Goal: Information Seeking & Learning: Find specific fact

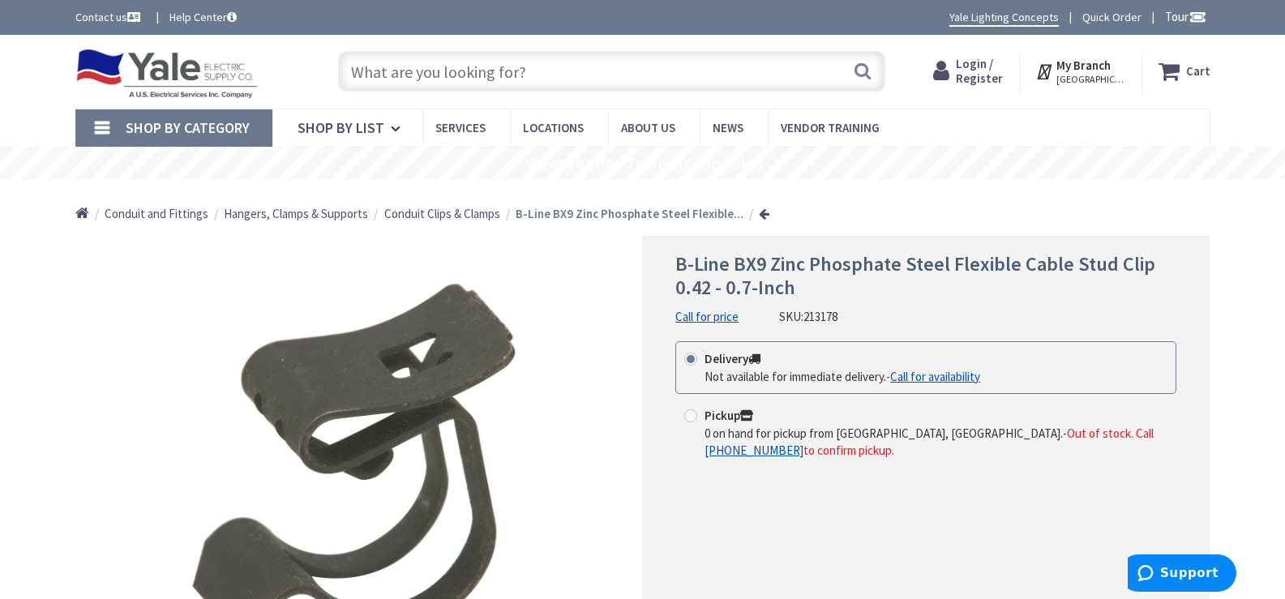
click at [512, 79] on input "text" at bounding box center [611, 71] width 547 height 41
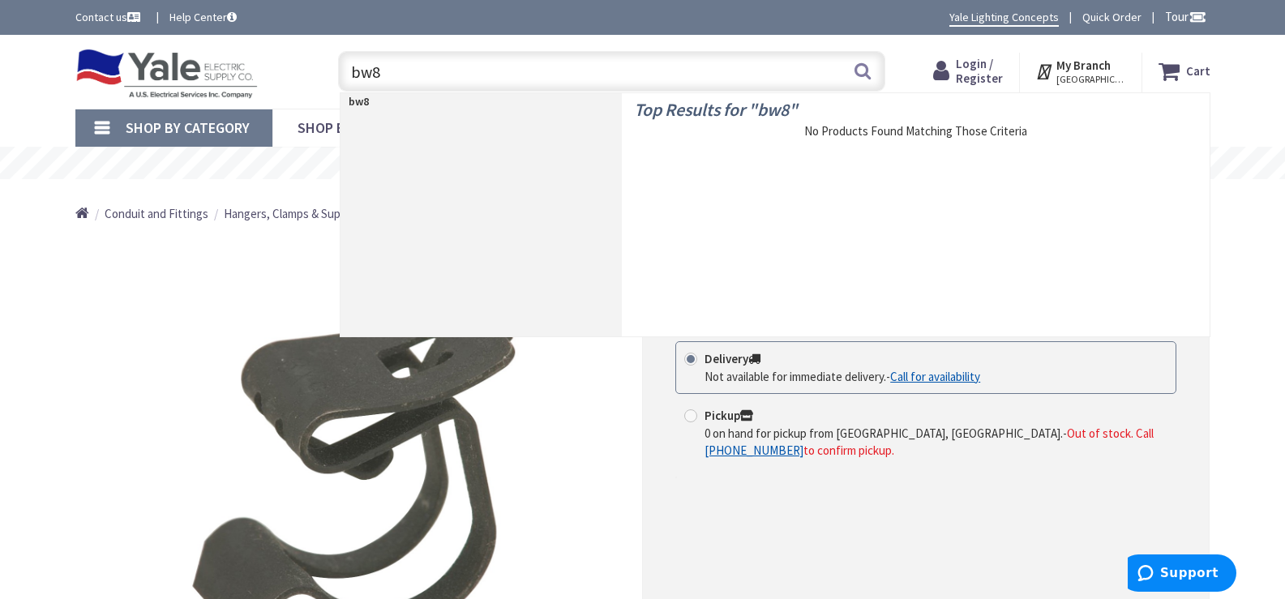
type input "bw8"
click at [144, 327] on div "*Images are for illustration purposes only and may not be an exact representati…" at bounding box center [358, 470] width 567 height 469
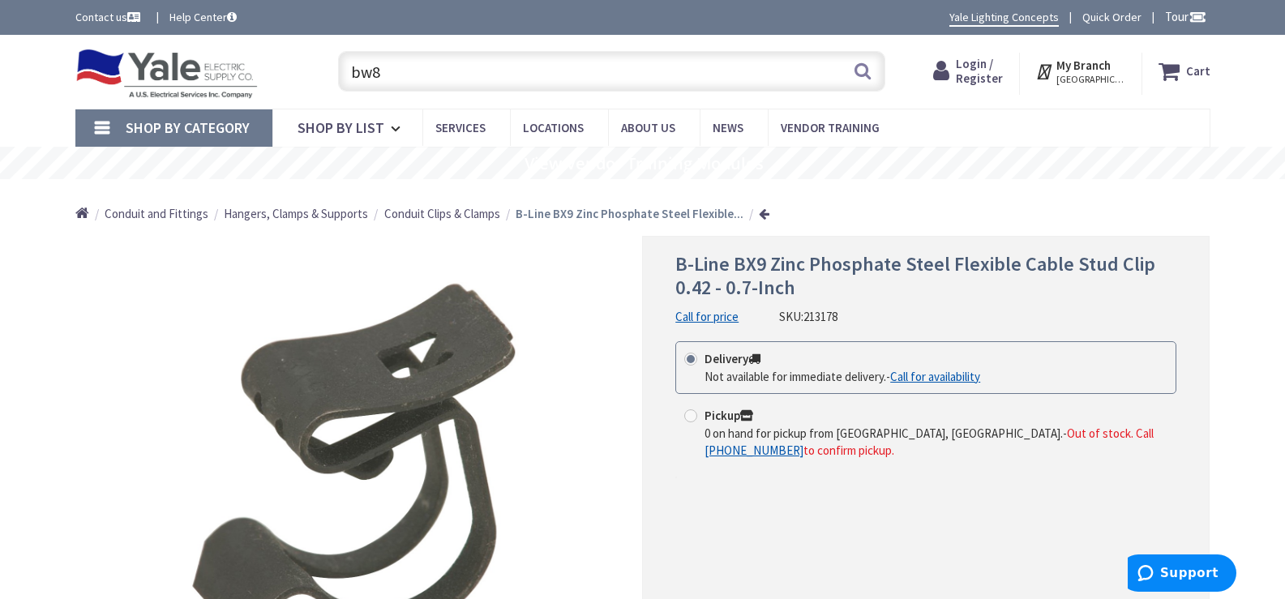
drag, startPoint x: 393, startPoint y: 77, endPoint x: 315, endPoint y: 88, distance: 78.6
click at [315, 88] on div "Toggle Nav bw8 bw8 Search Cart My Cart Close" at bounding box center [642, 72] width 1159 height 54
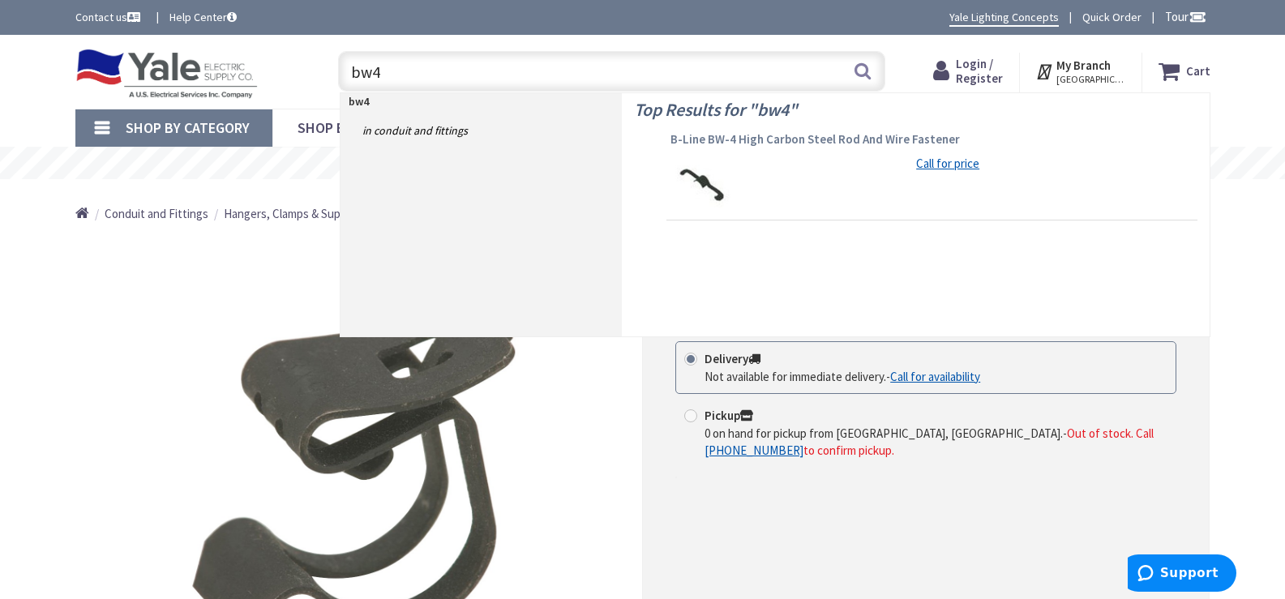
type input "bw4"
click at [837, 143] on span "B-Line BW-4 High Carbon Steel Rod And Wire Fastener" at bounding box center [931, 139] width 523 height 16
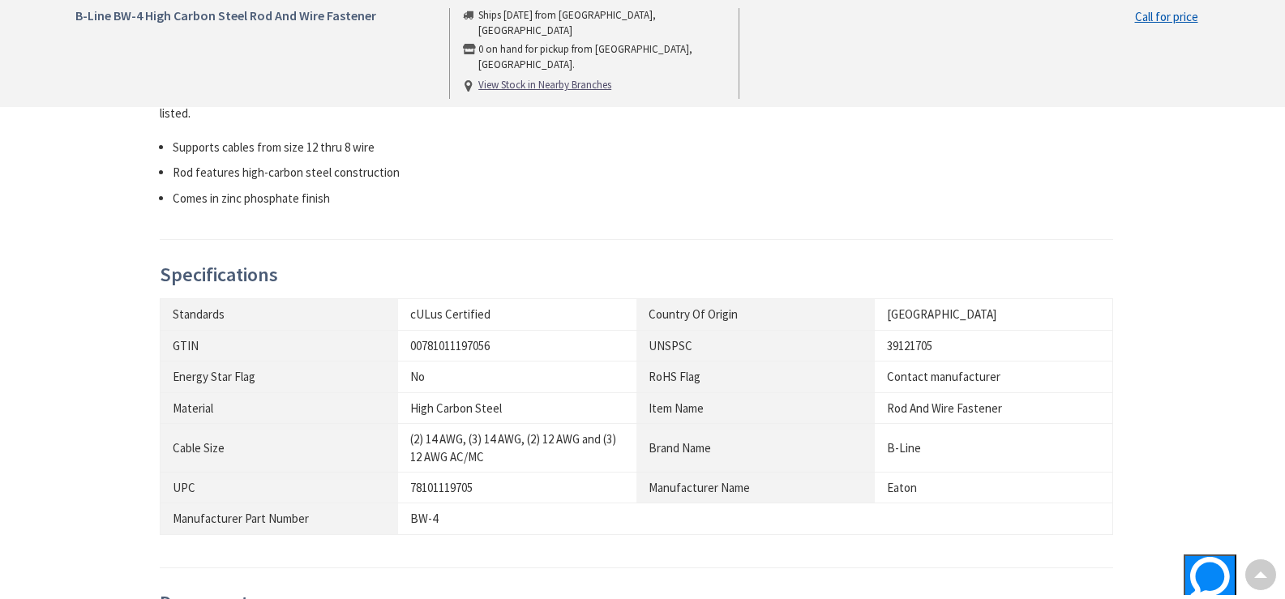
scroll to position [811, 0]
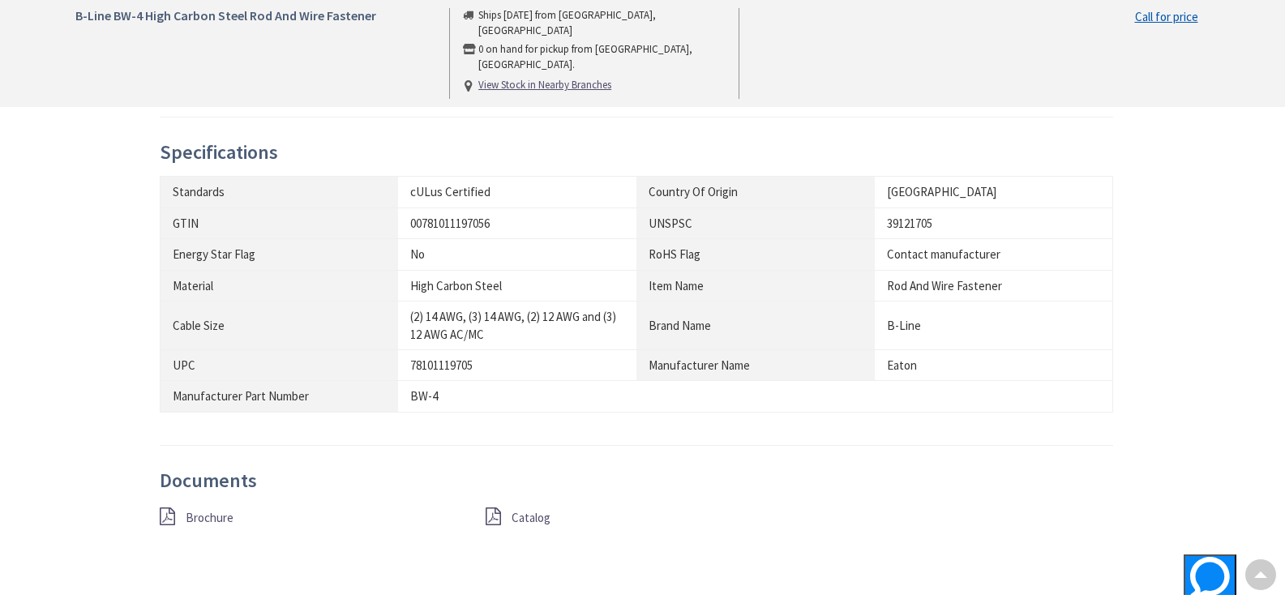
click at [215, 510] on span "Brochure" at bounding box center [210, 517] width 48 height 15
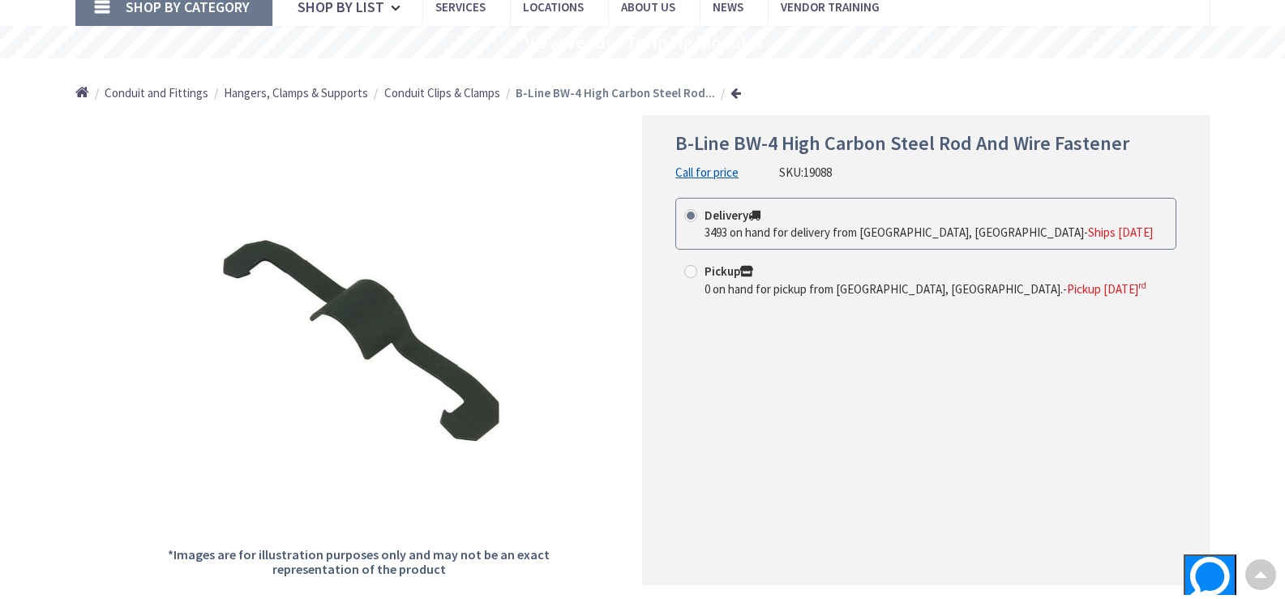
scroll to position [0, 0]
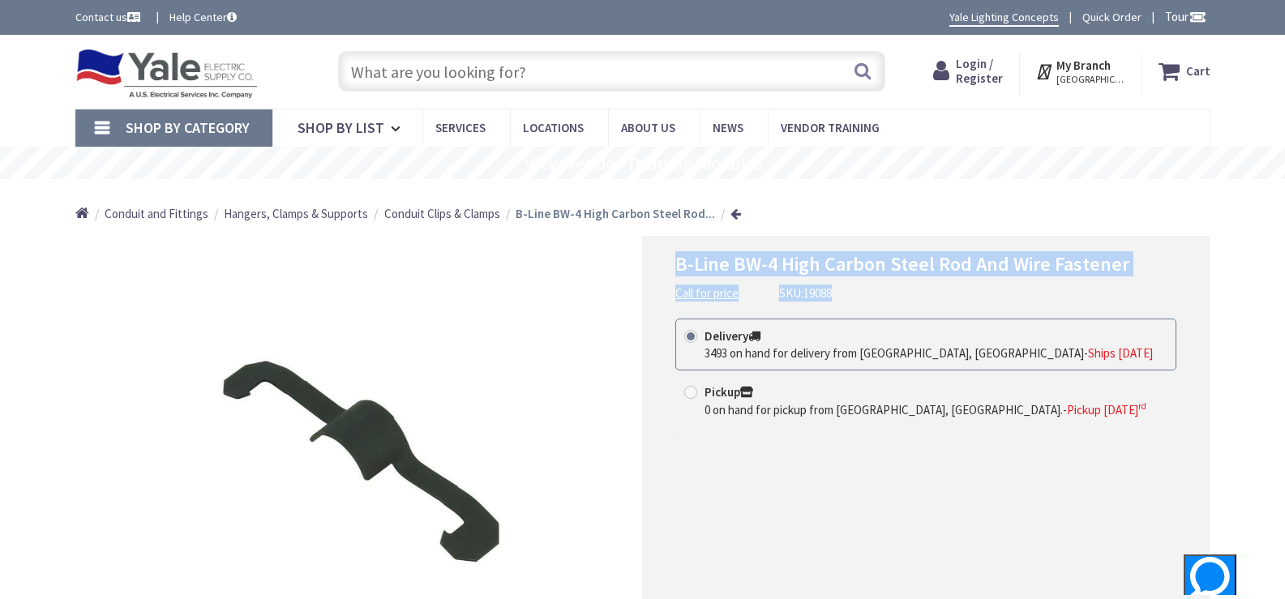
drag, startPoint x: 731, startPoint y: 261, endPoint x: 962, endPoint y: 289, distance: 232.7
click at [1149, 295] on div "B-Line BW-4 High Carbon Steel Rod And Wire Fastener Call for price SKU: 19088" at bounding box center [925, 277] width 501 height 49
copy div "B-Line BW-4 High Carbon Steel Rod And Wire Fastener Call for price SKU: 19088"
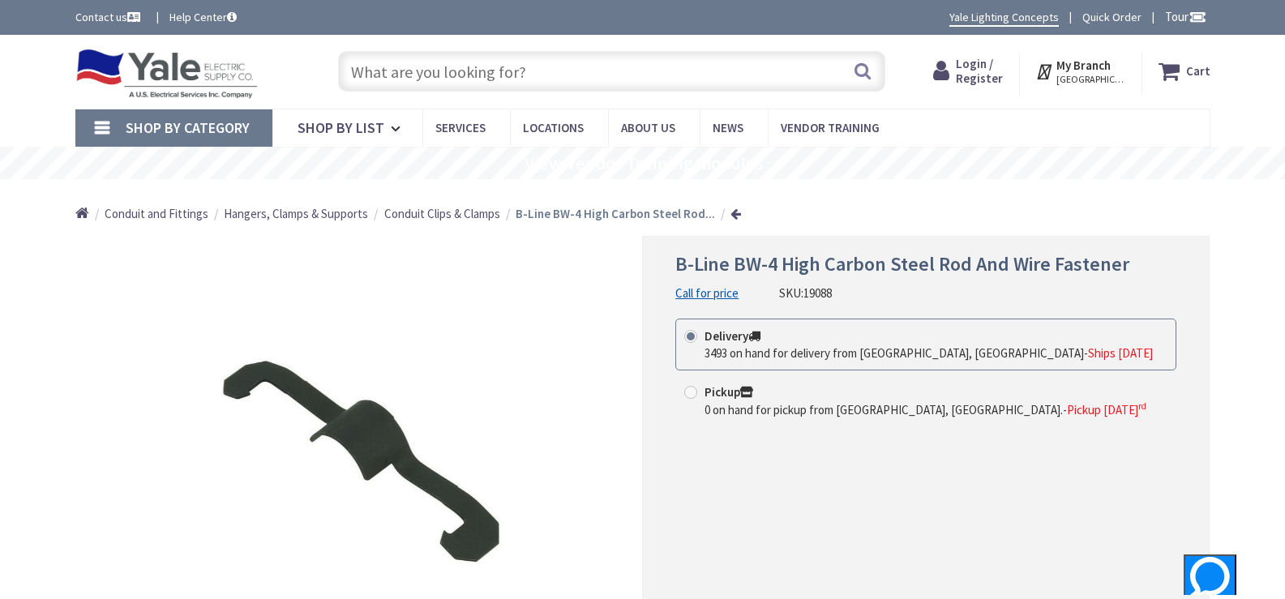
click at [535, 73] on input "text" at bounding box center [611, 71] width 547 height 41
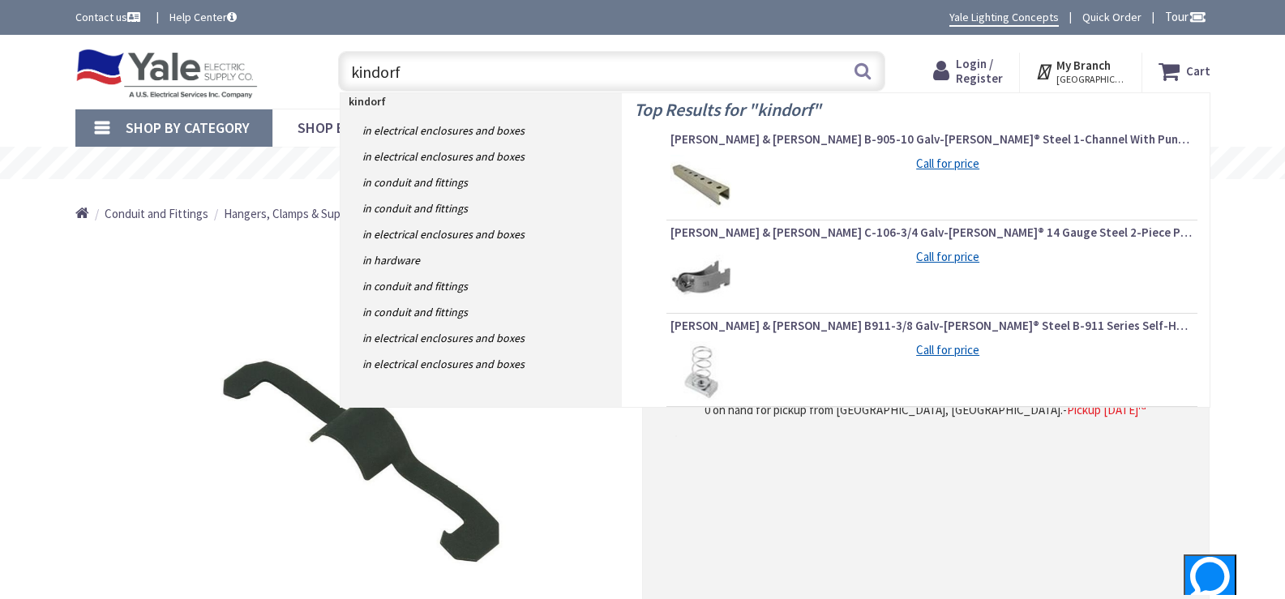
type input "kindorf"
click at [685, 170] on img at bounding box center [700, 185] width 61 height 61
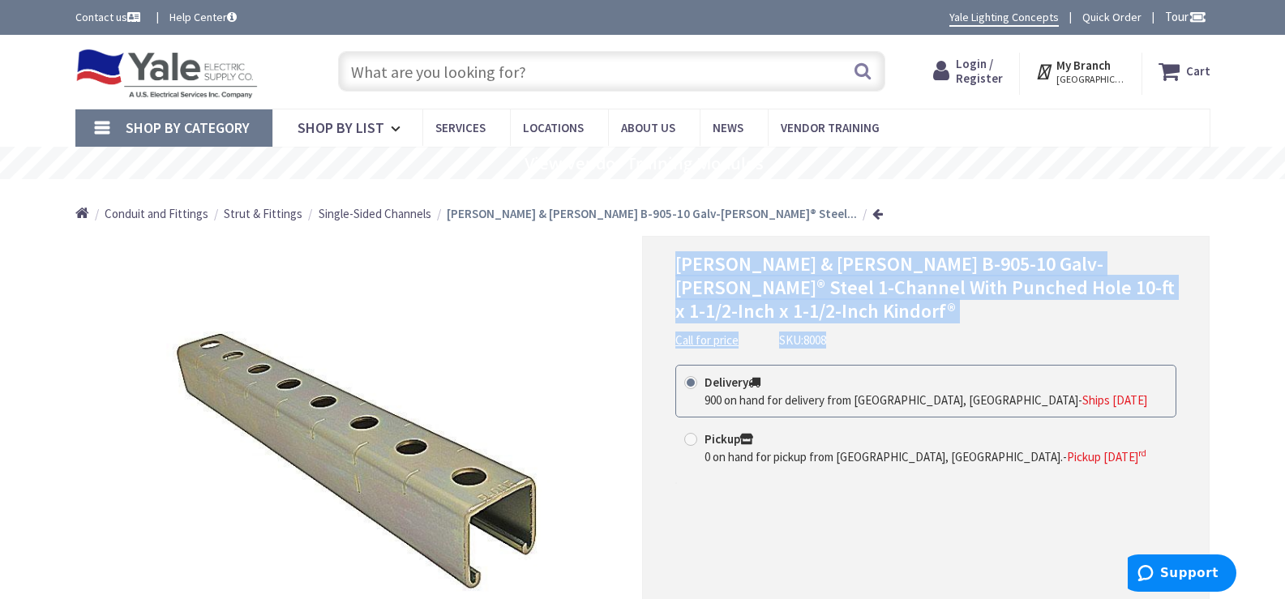
drag, startPoint x: 679, startPoint y: 263, endPoint x: 1136, endPoint y: 309, distance: 459.4
click at [1136, 309] on div "Thomas & Betts B-905-10 Galv-Krom® Steel 1-Channel With Punched Hole 10-ft x 1-…" at bounding box center [925, 301] width 501 height 96
copy div "Thomas & Betts B-905-10 Galv-Krom® Steel 1-Channel With Punched Hole 10-ft x 1-…"
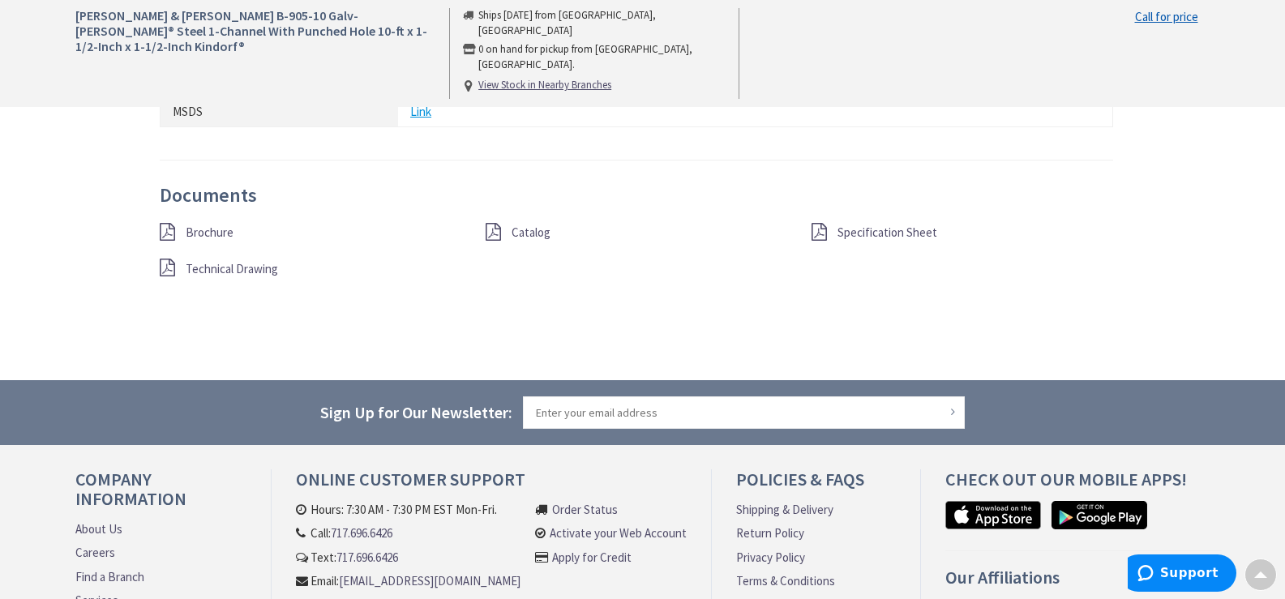
scroll to position [1408, 0]
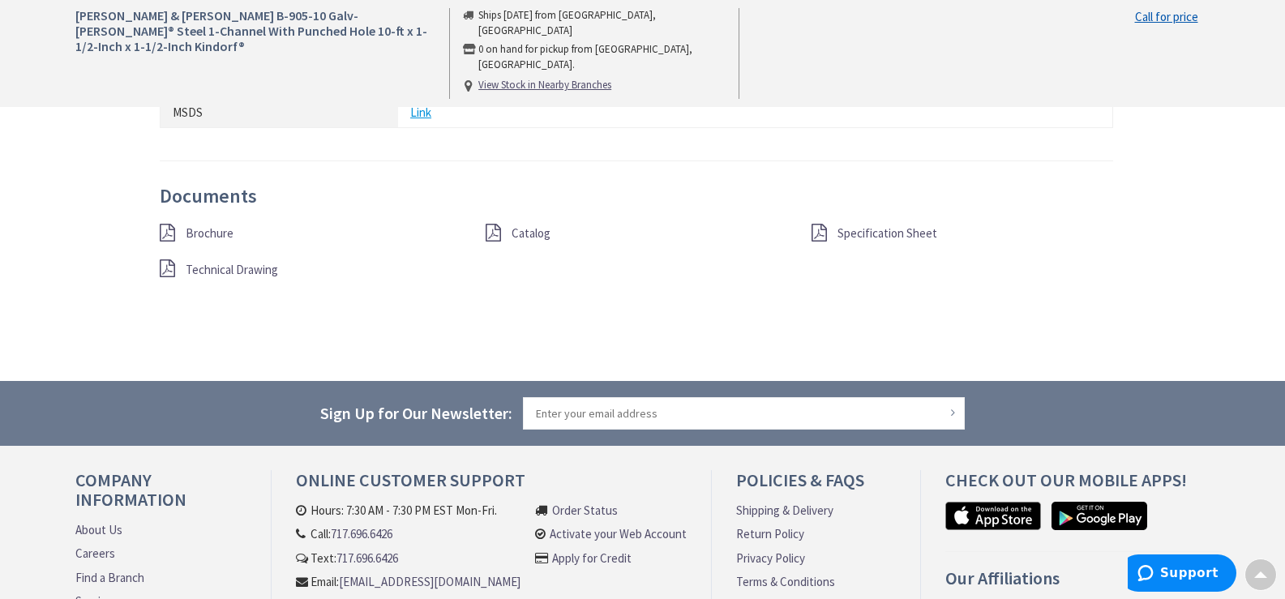
click at [540, 236] on span "Catalog" at bounding box center [530, 232] width 39 height 15
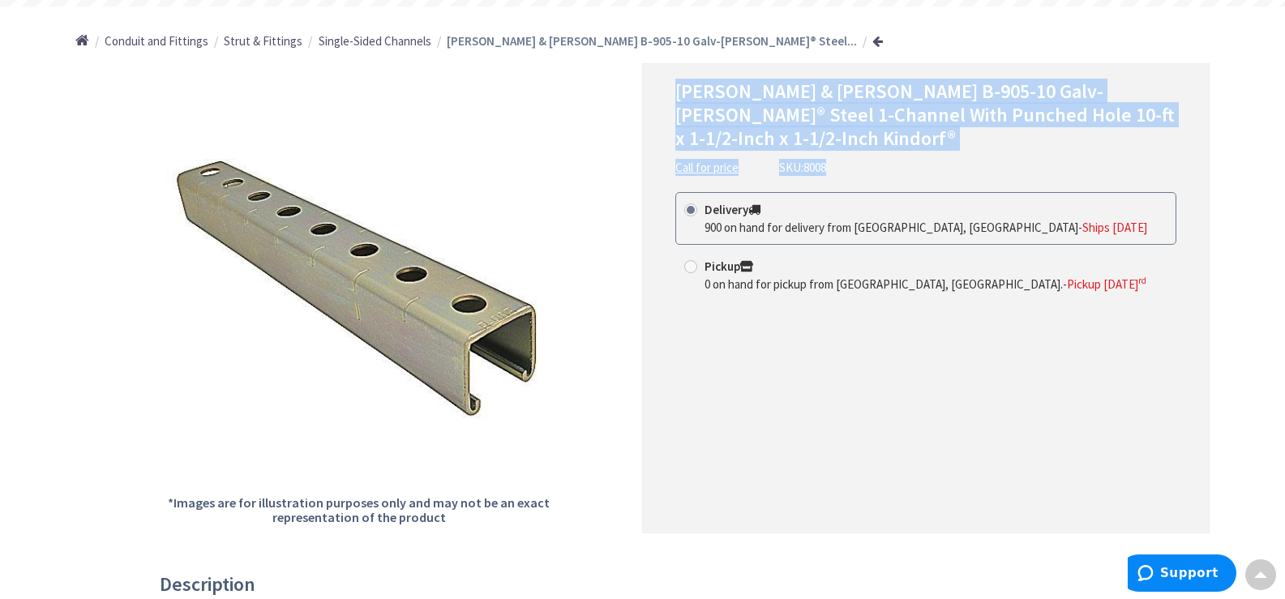
scroll to position [0, 0]
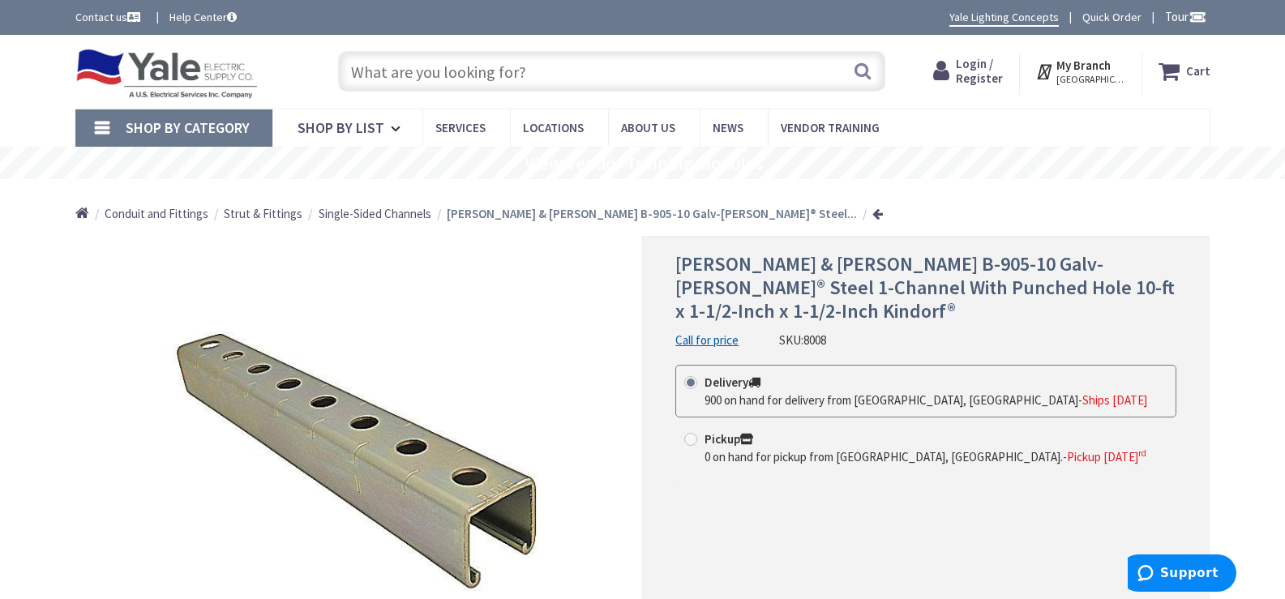
click at [566, 77] on input "text" at bounding box center [611, 71] width 547 height 41
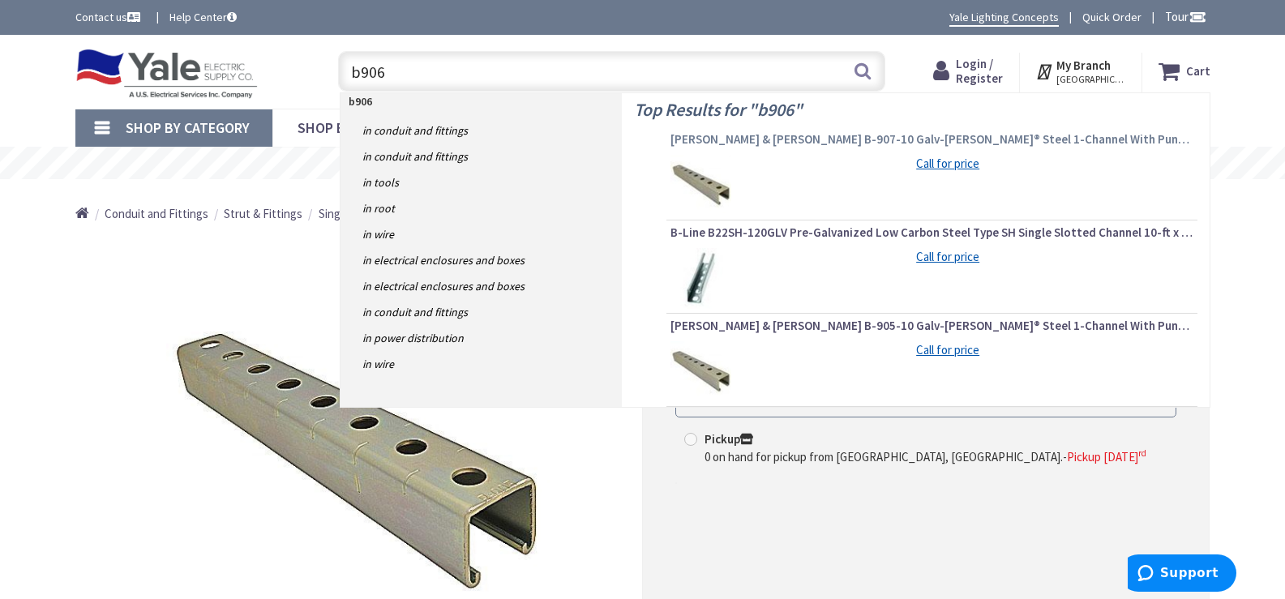
type input "b906"
click at [748, 143] on span "[PERSON_NAME] & [PERSON_NAME] B-907-10 Galv-[PERSON_NAME]® Steel 1-Channel With…" at bounding box center [931, 139] width 523 height 16
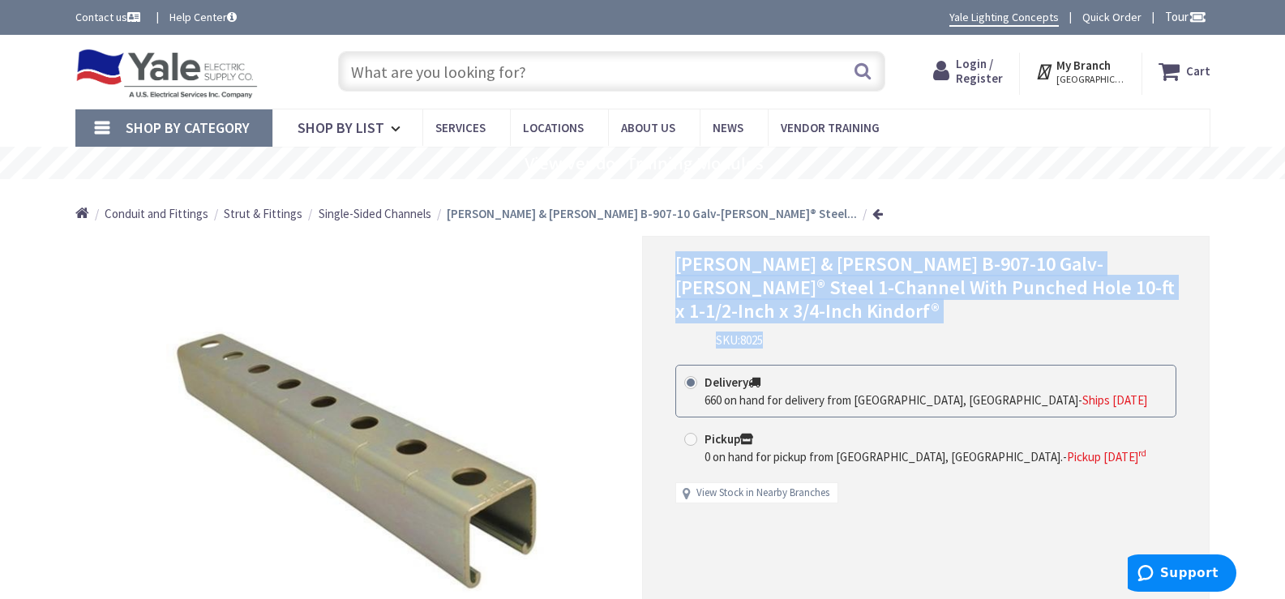
drag, startPoint x: 675, startPoint y: 267, endPoint x: 1089, endPoint y: 302, distance: 415.7
click at [1089, 302] on div "[PERSON_NAME] & [PERSON_NAME] B-907-10 Galv-[PERSON_NAME]® Steel 1-Channel With…" at bounding box center [925, 301] width 501 height 96
copy div "[PERSON_NAME] & [PERSON_NAME] B-907-10 Galv-[PERSON_NAME]® Steel 1-Channel With…"
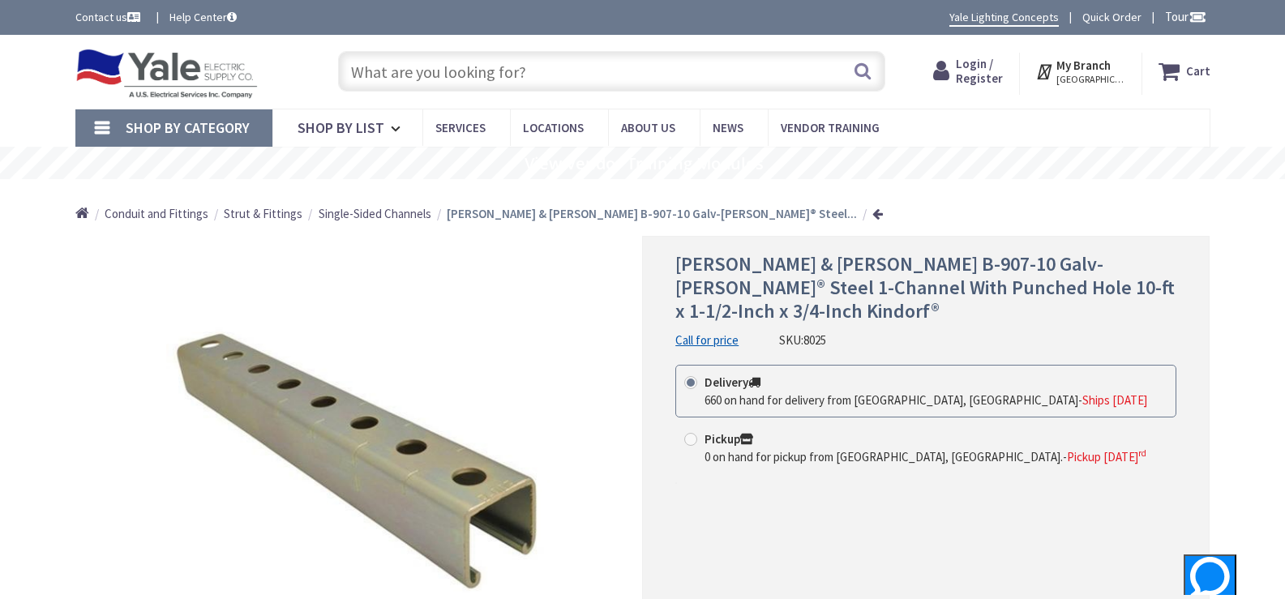
click at [445, 75] on input "text" at bounding box center [611, 71] width 547 height 41
